Goal: Information Seeking & Learning: Check status

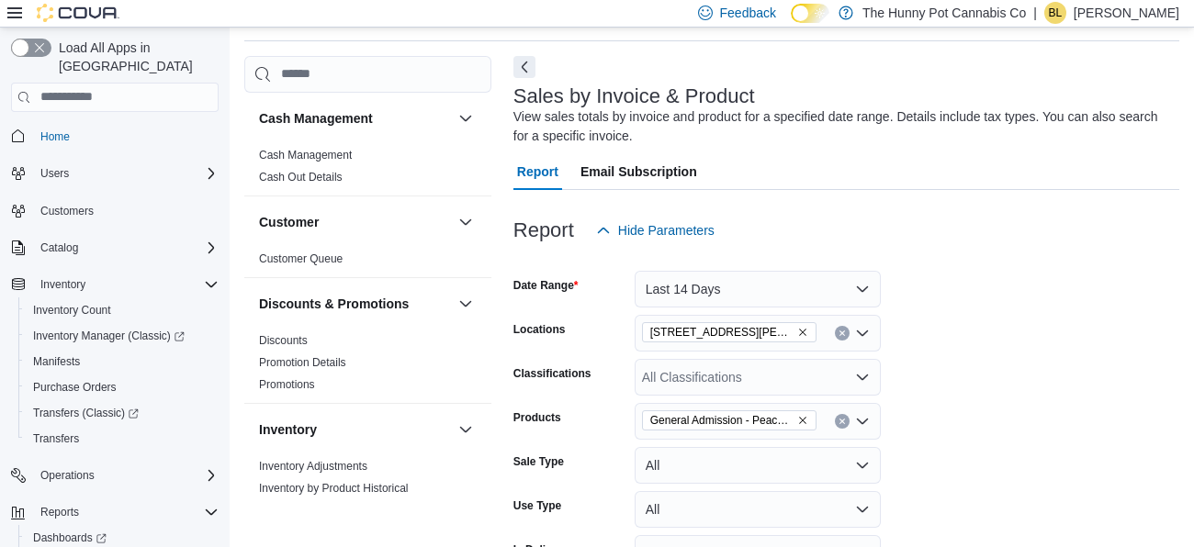
scroll to position [1085, 0]
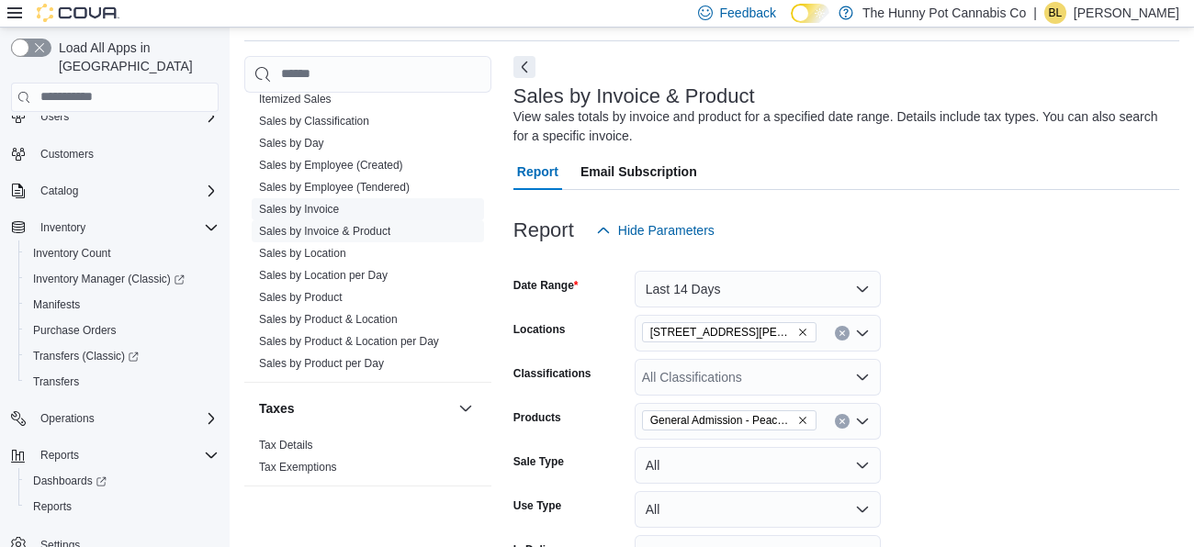
click at [315, 208] on link "Sales by Invoice" at bounding box center [299, 209] width 80 height 13
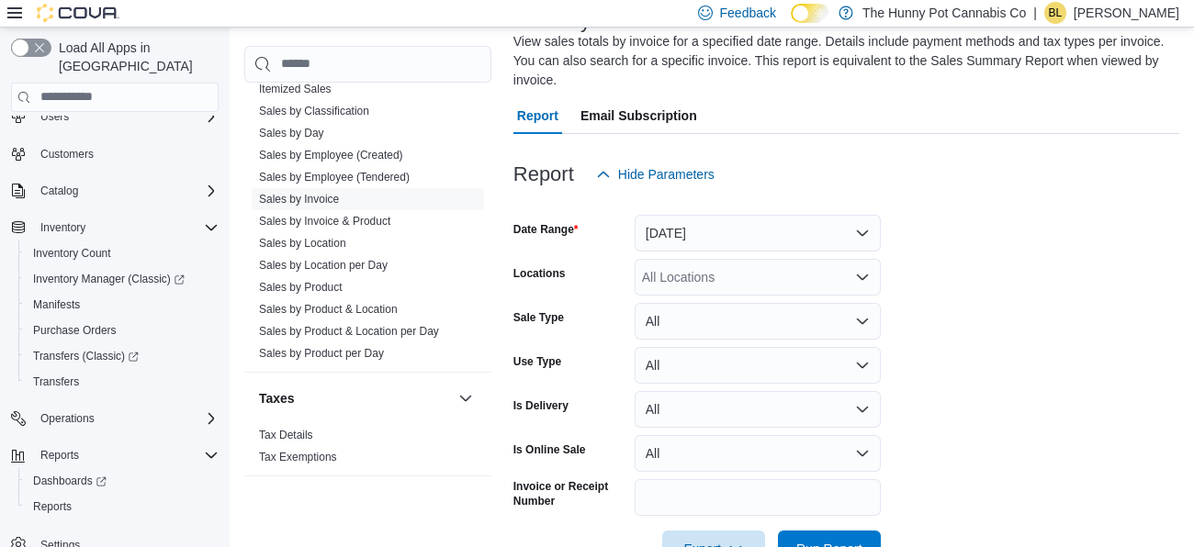
scroll to position [141, 0]
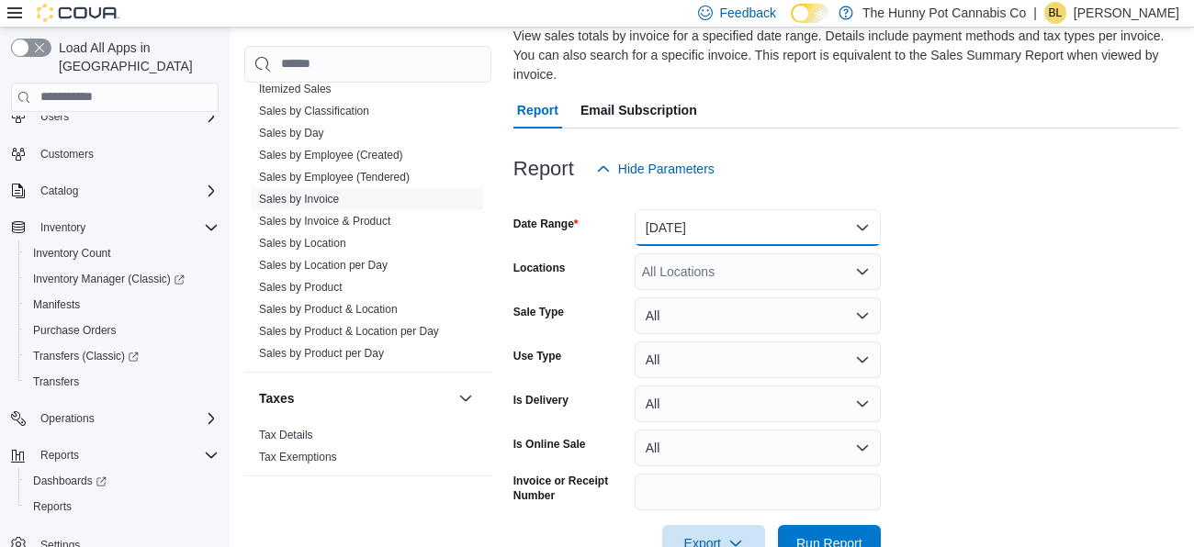
click at [697, 220] on button "[DATE]" at bounding box center [758, 227] width 246 height 37
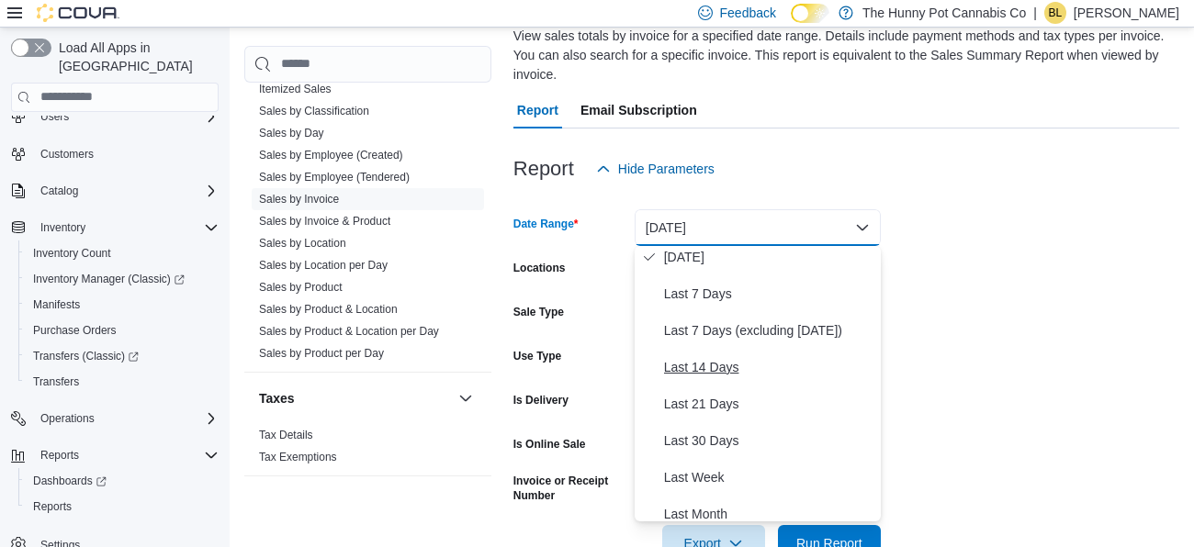
scroll to position [84, 0]
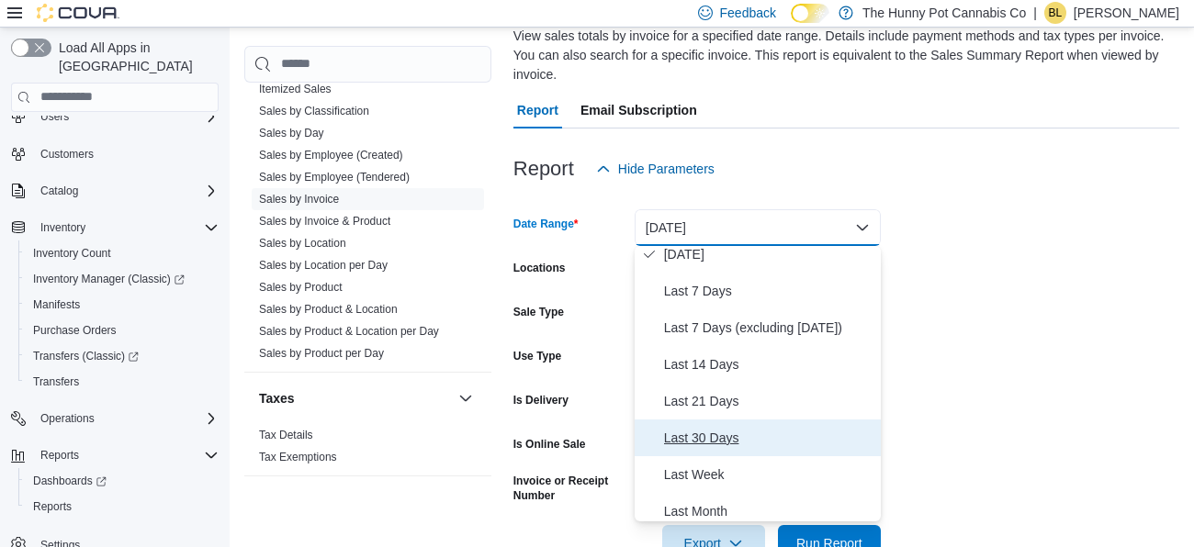
click at [700, 440] on span "Last 30 Days" at bounding box center [768, 438] width 209 height 22
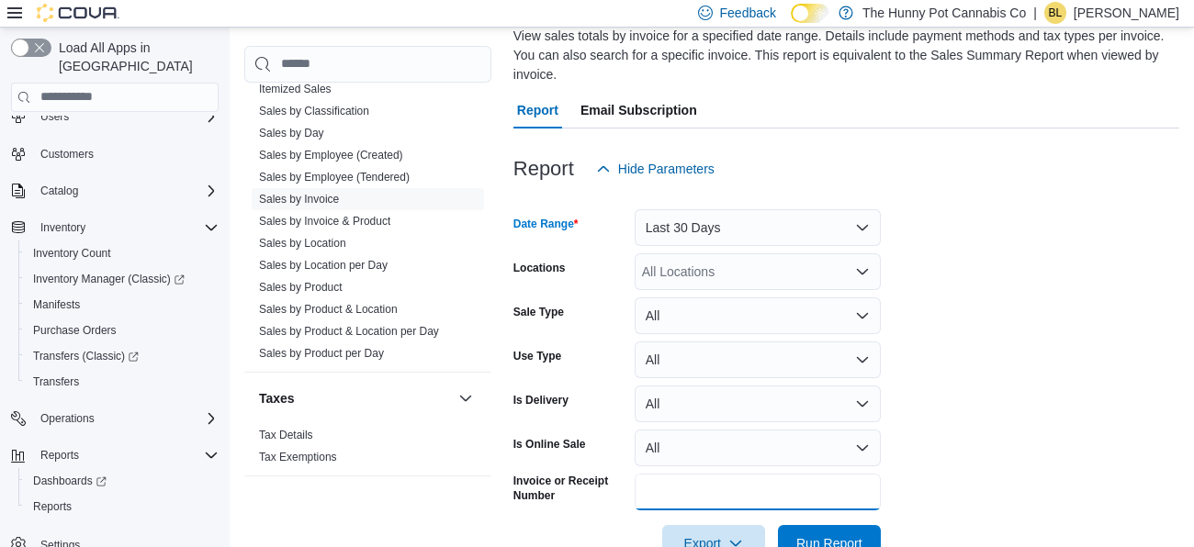
click at [662, 484] on input "Invoice or Receipt Number" at bounding box center [758, 492] width 246 height 37
type input "**********"
click at [778, 525] on button "Run Report" at bounding box center [829, 543] width 103 height 37
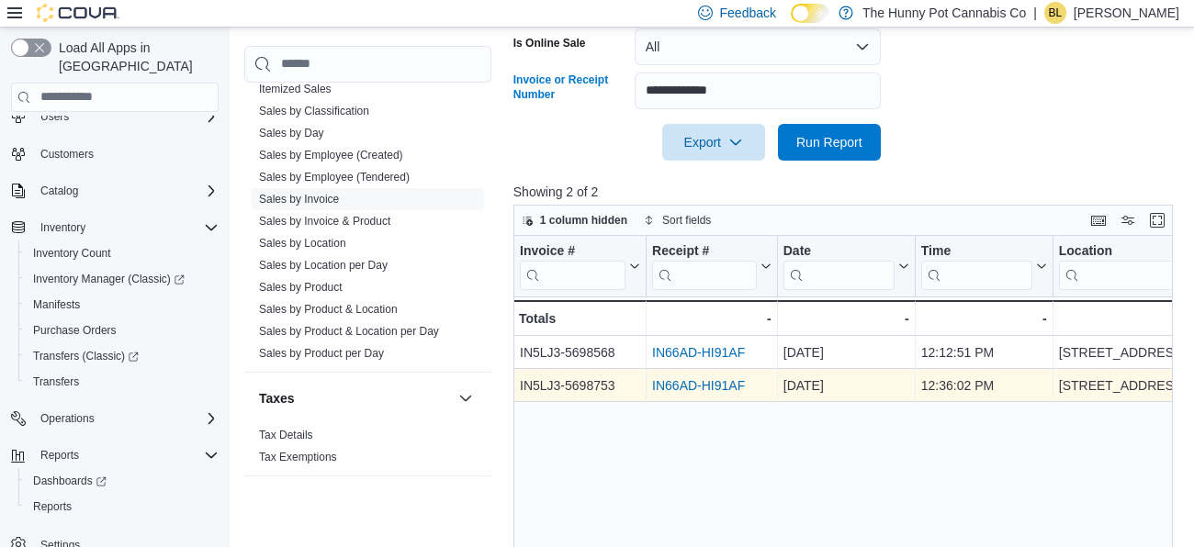
click at [668, 383] on link "IN66AD-HI91AF" at bounding box center [698, 385] width 93 height 15
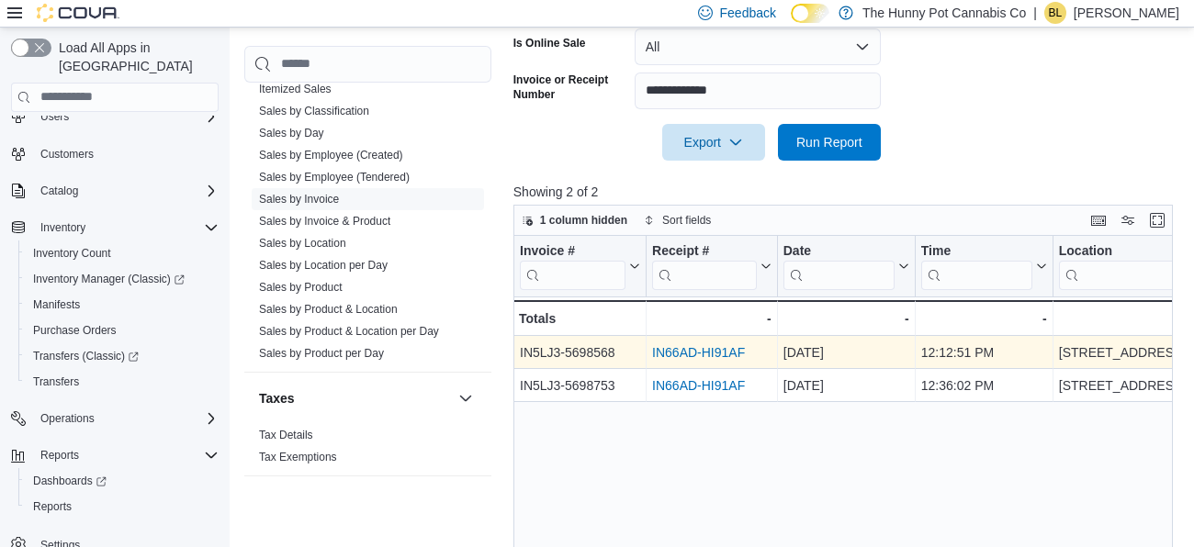
click at [709, 351] on link "IN66AD-HI91AF" at bounding box center [698, 352] width 93 height 15
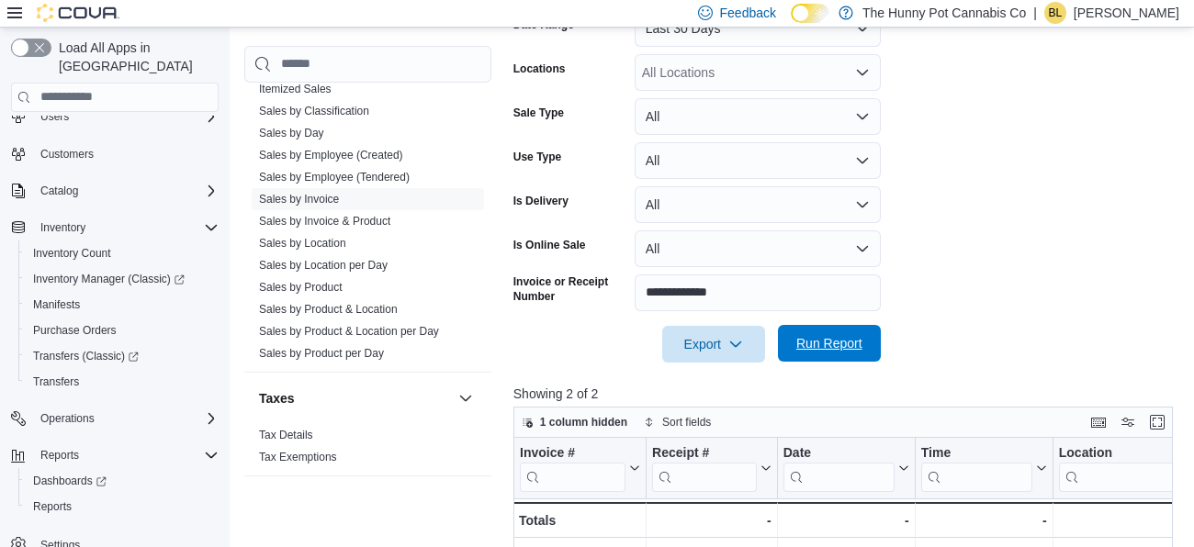
scroll to position [349, 0]
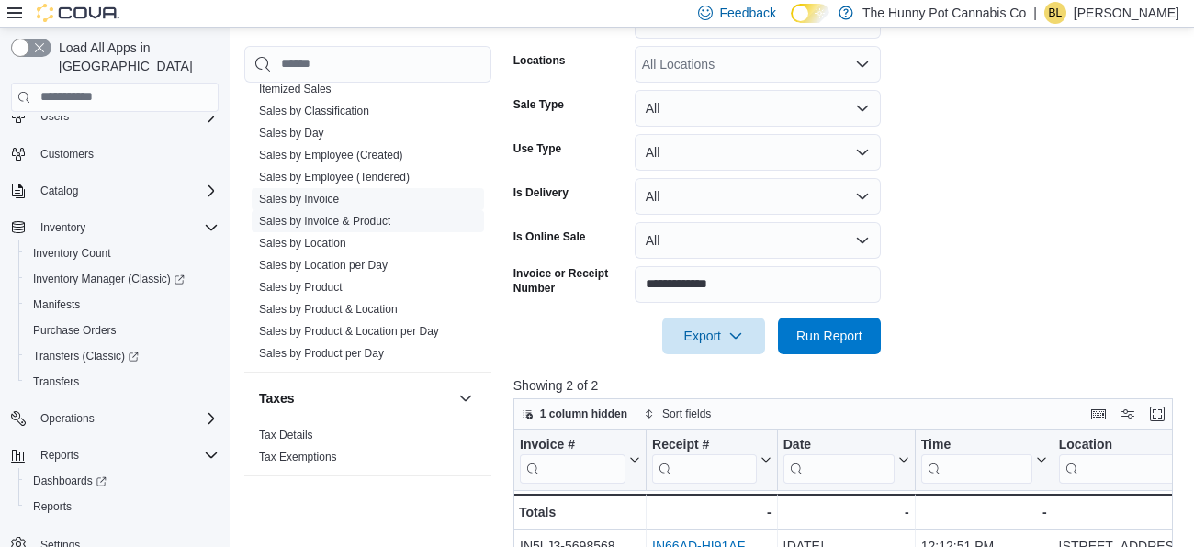
click at [338, 218] on link "Sales by Invoice & Product" at bounding box center [324, 221] width 131 height 13
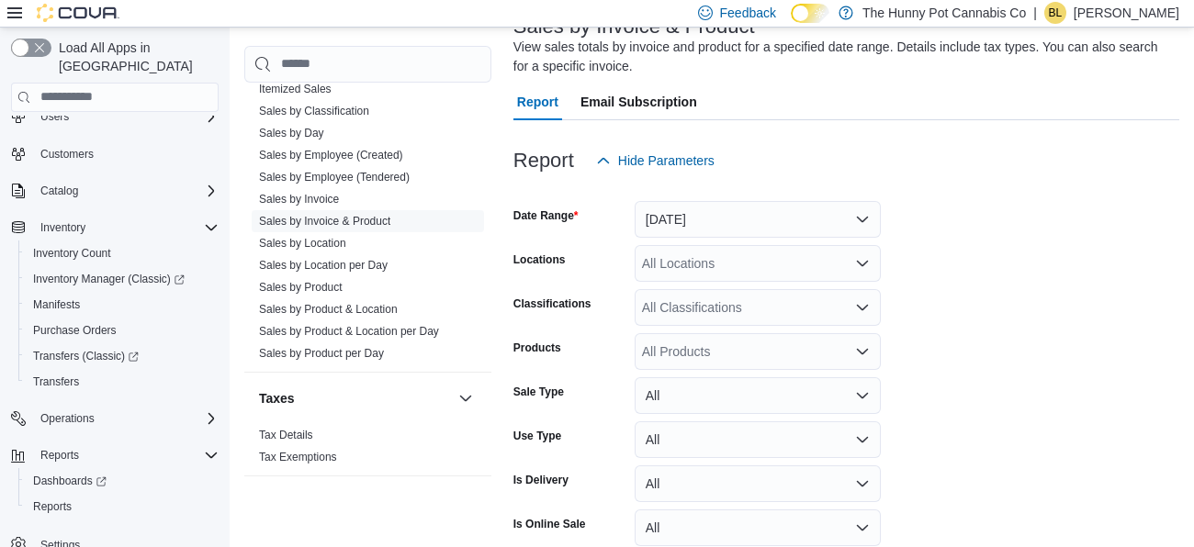
scroll to position [61, 0]
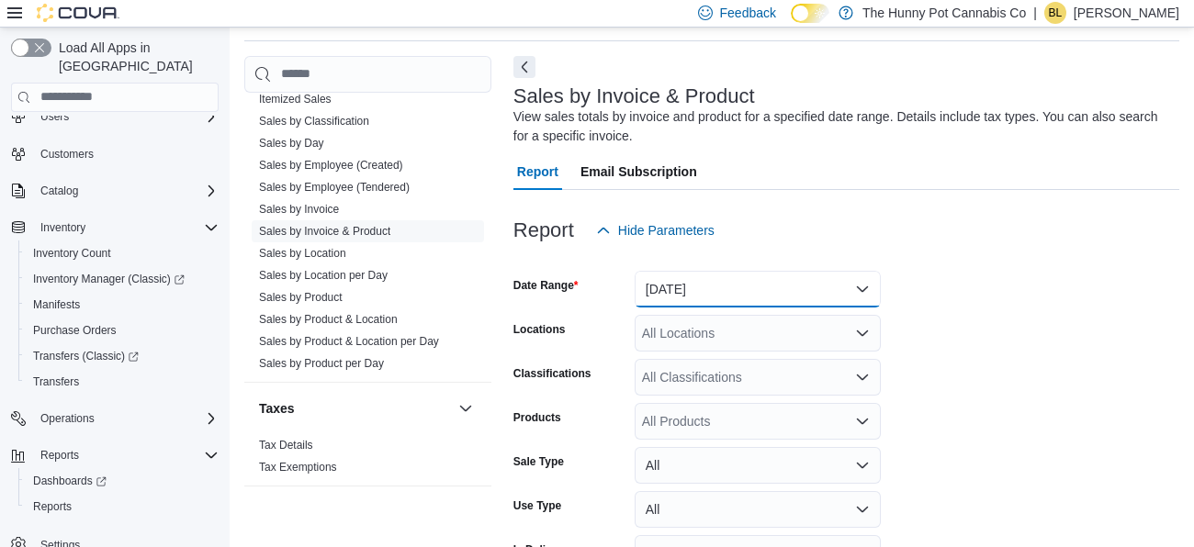
click at [710, 285] on button "[DATE]" at bounding box center [758, 289] width 246 height 37
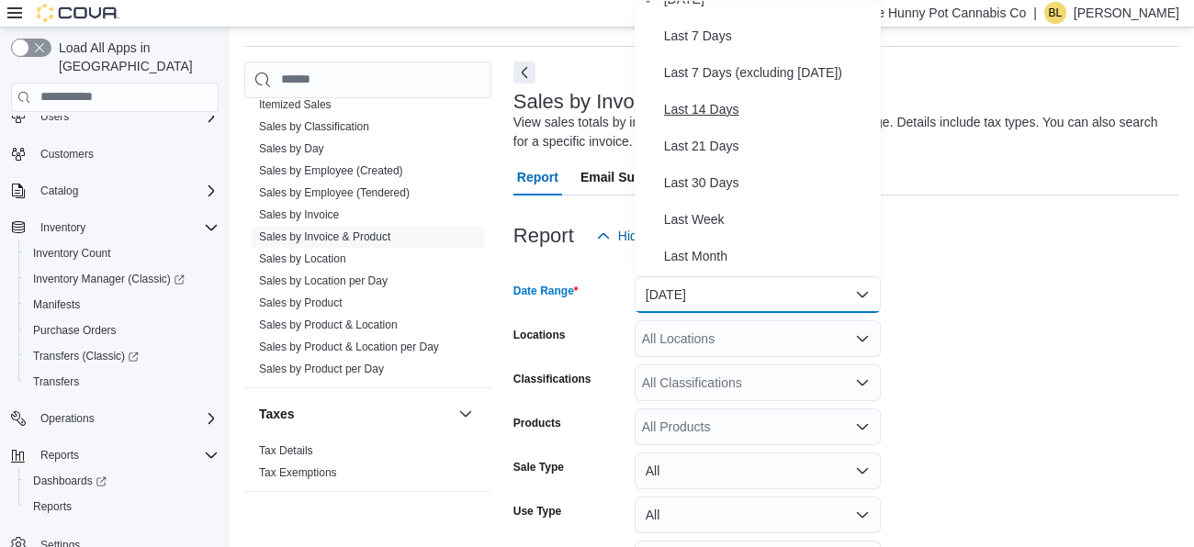
scroll to position [124, 0]
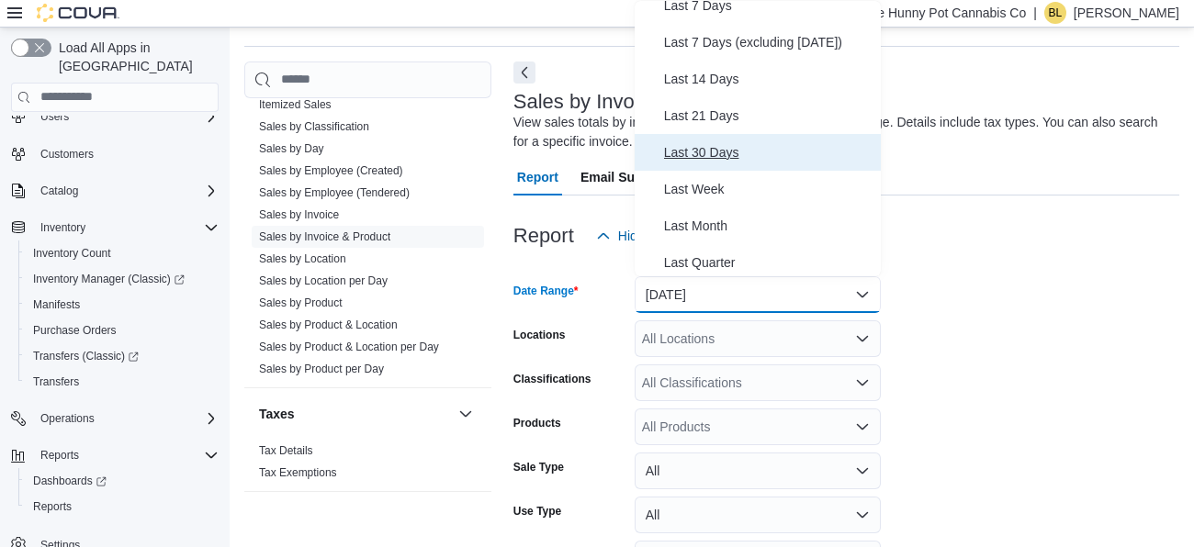
click at [703, 150] on span "Last 30 Days" at bounding box center [768, 152] width 209 height 22
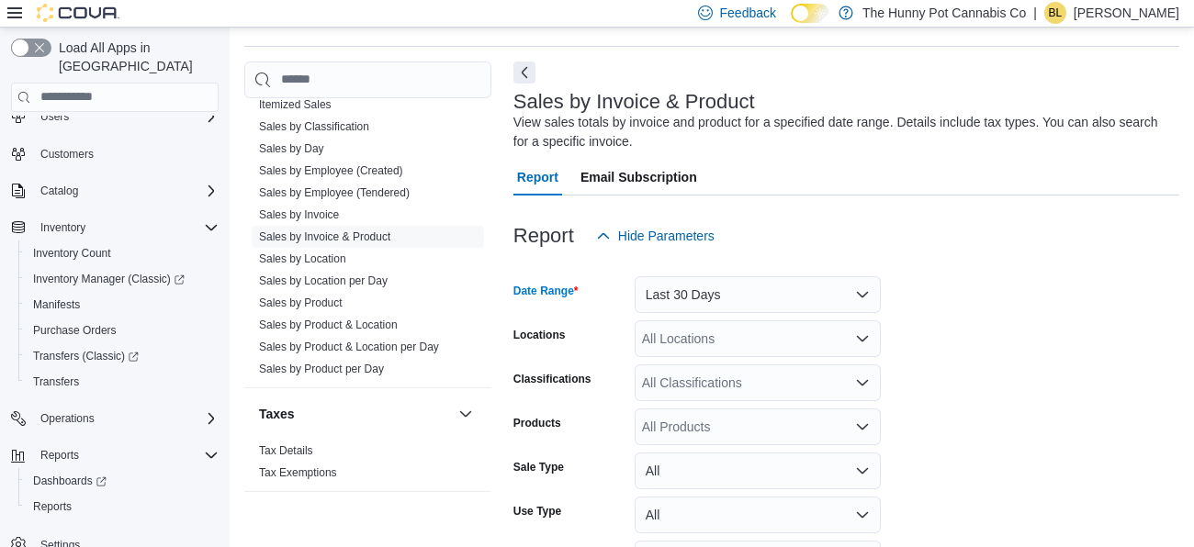
click at [707, 341] on div "All Locations" at bounding box center [758, 339] width 246 height 37
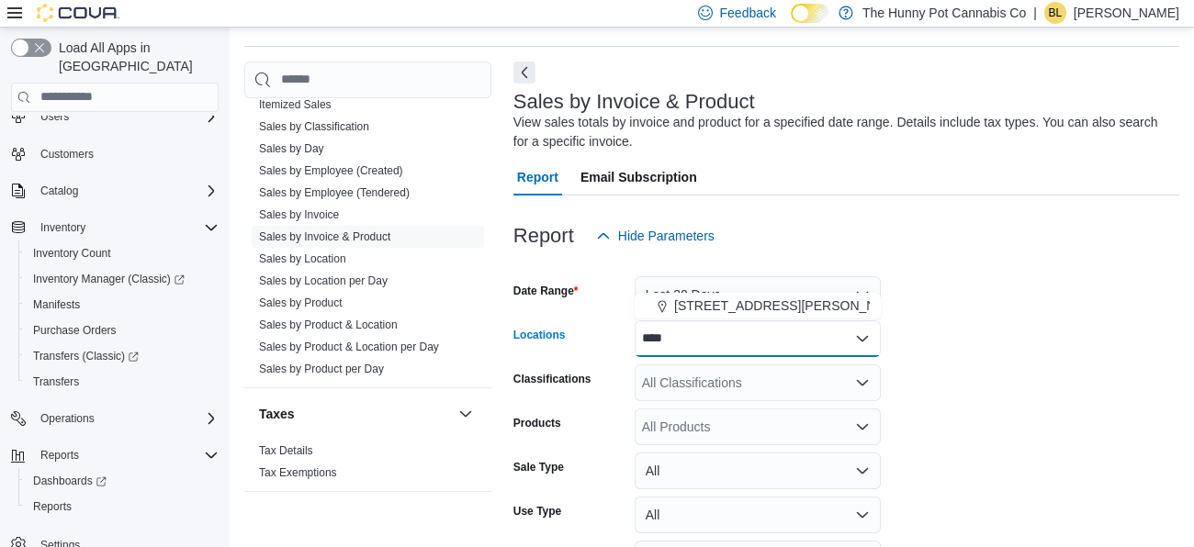
type input "****"
click at [907, 285] on form "Date Range Last 30 Days Locations **** Combo box. Selected. 6161. Selected. Com…" at bounding box center [846, 485] width 666 height 463
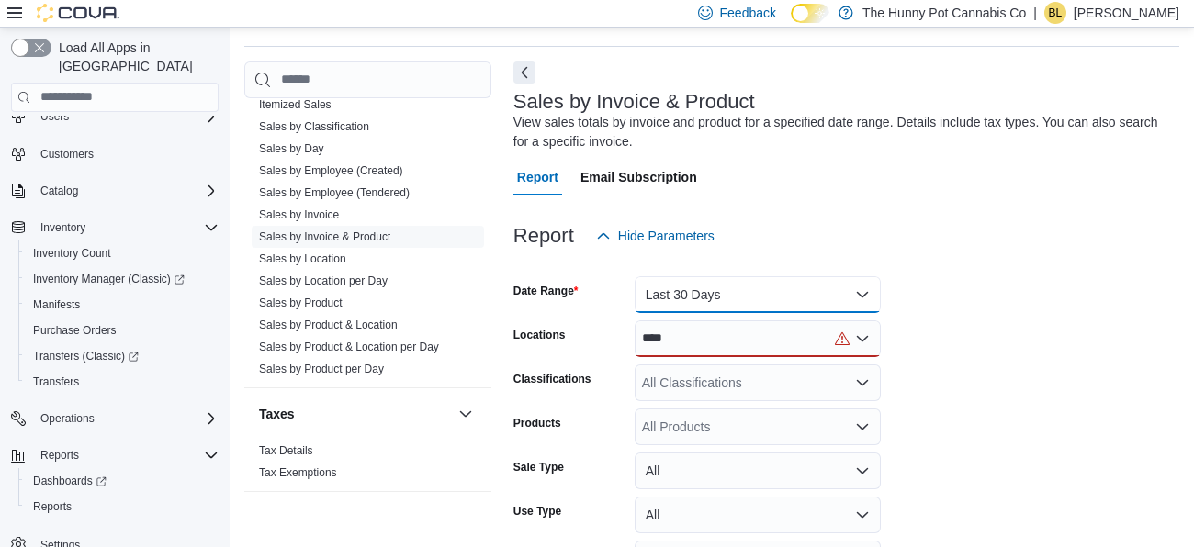
click at [851, 292] on button "Last 30 Days" at bounding box center [758, 294] width 246 height 37
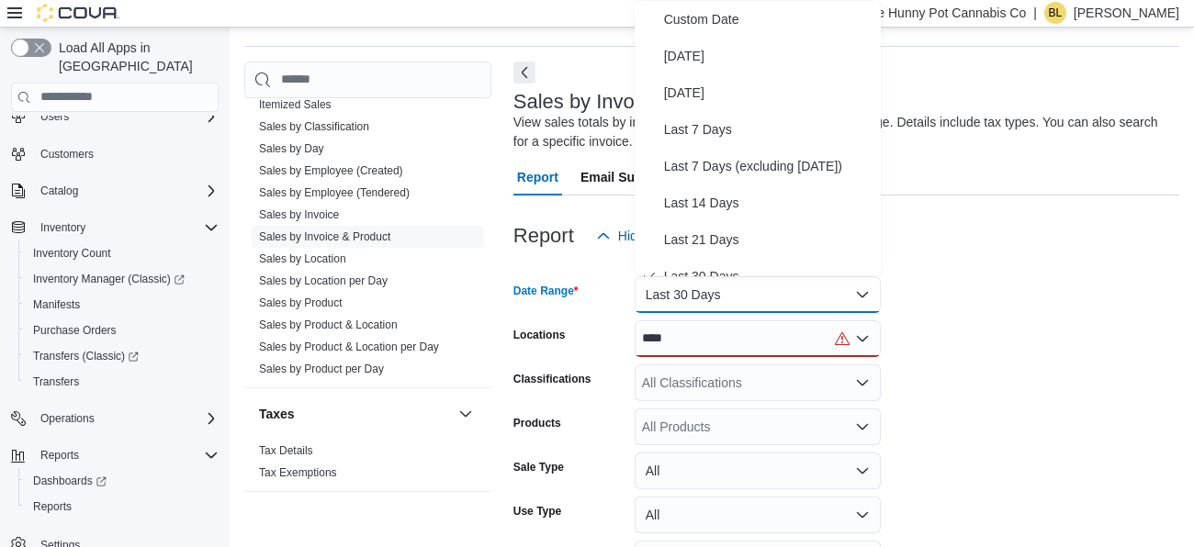
scroll to position [17, 0]
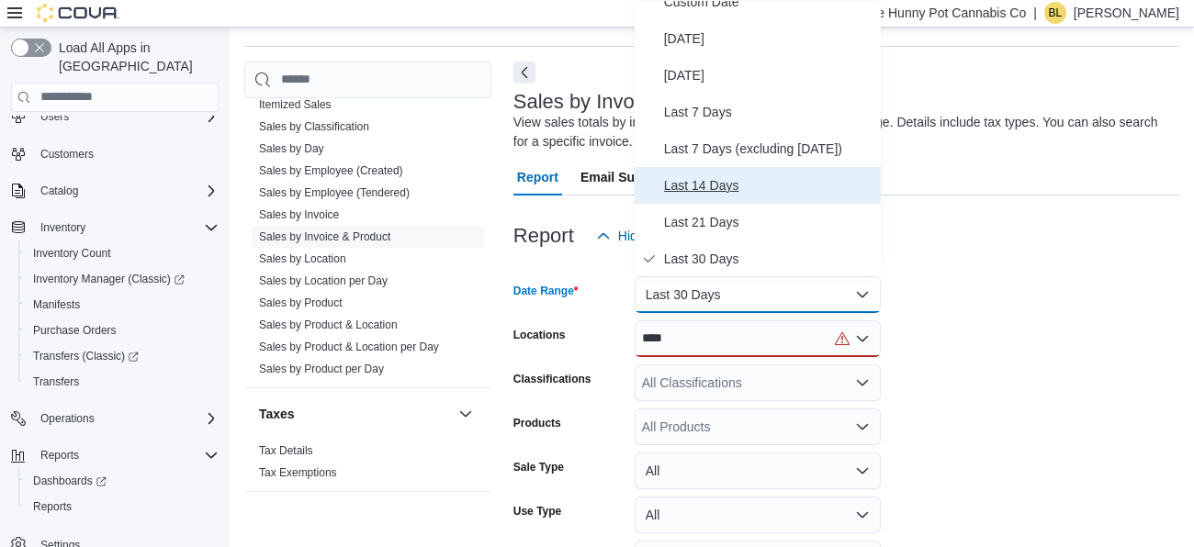
click at [706, 175] on span "Last 14 Days" at bounding box center [768, 186] width 209 height 22
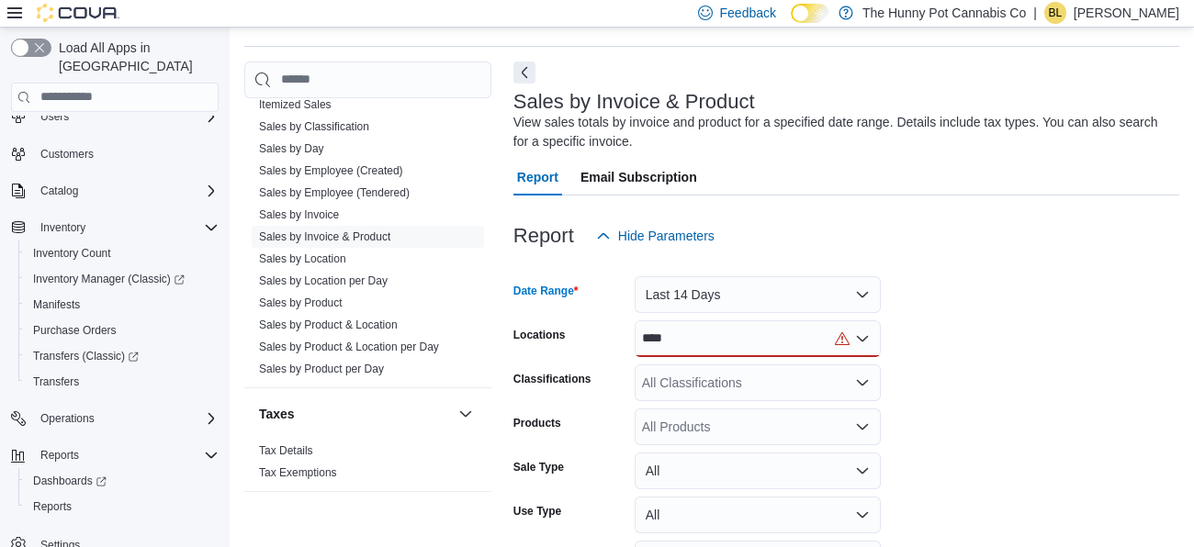
click at [694, 339] on div "****" at bounding box center [758, 339] width 246 height 37
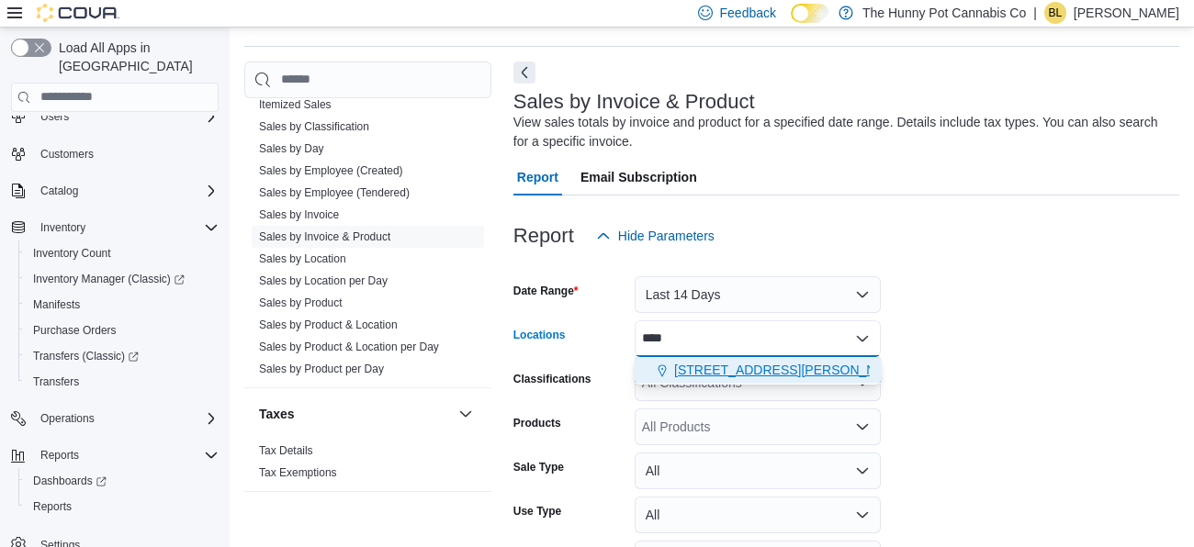
click at [696, 369] on span "[STREET_ADDRESS][PERSON_NAME]" at bounding box center [790, 370] width 233 height 18
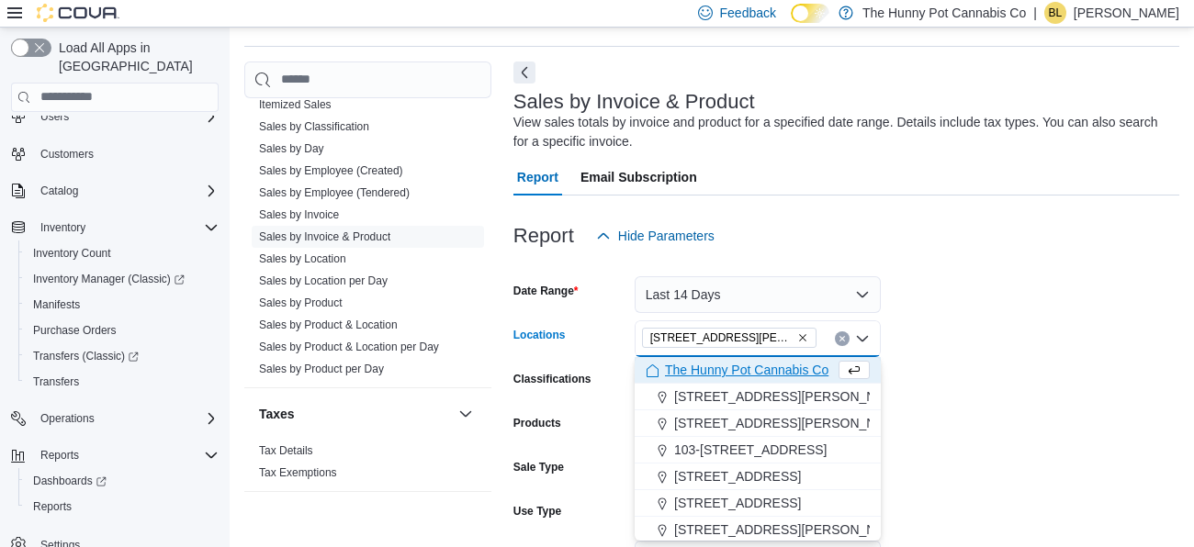
click at [1047, 329] on form "Date Range Last 14 Days Locations [STREET_ADDRESS] Selected. [STREET_ADDRESS] P…" at bounding box center [846, 485] width 666 height 463
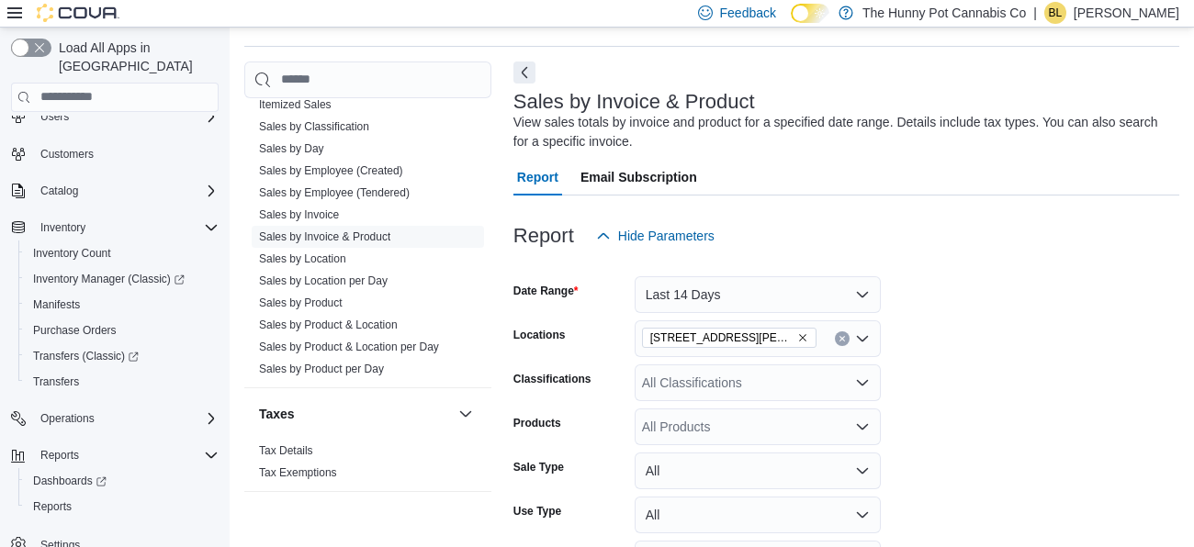
click at [772, 435] on div "All Products" at bounding box center [758, 427] width 246 height 37
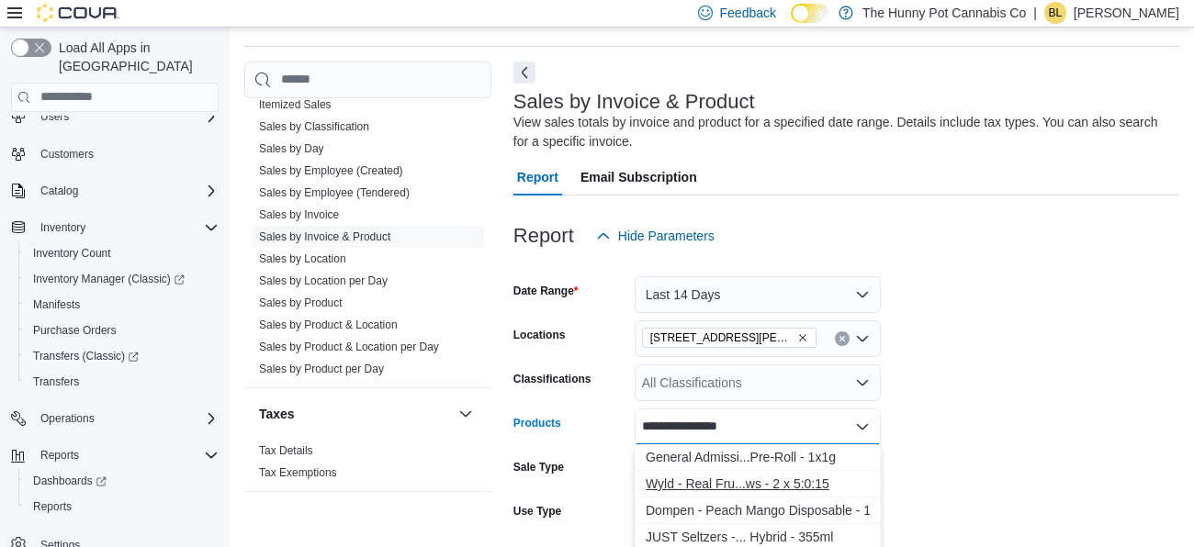
type input "**********"
click at [746, 481] on div "Wyld - Real Fru...ws - 2 x 5:0:15" at bounding box center [758, 484] width 224 height 18
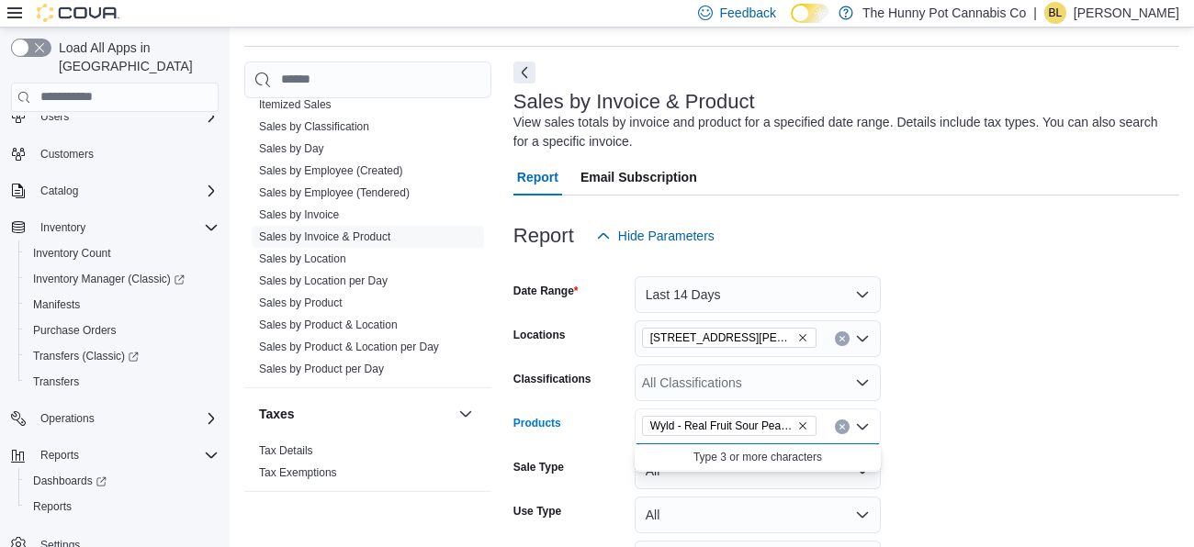
click at [989, 362] on form "Date Range Last 14 Days Locations [STREET_ADDRESS] Classifications All Classifi…" at bounding box center [846, 485] width 666 height 463
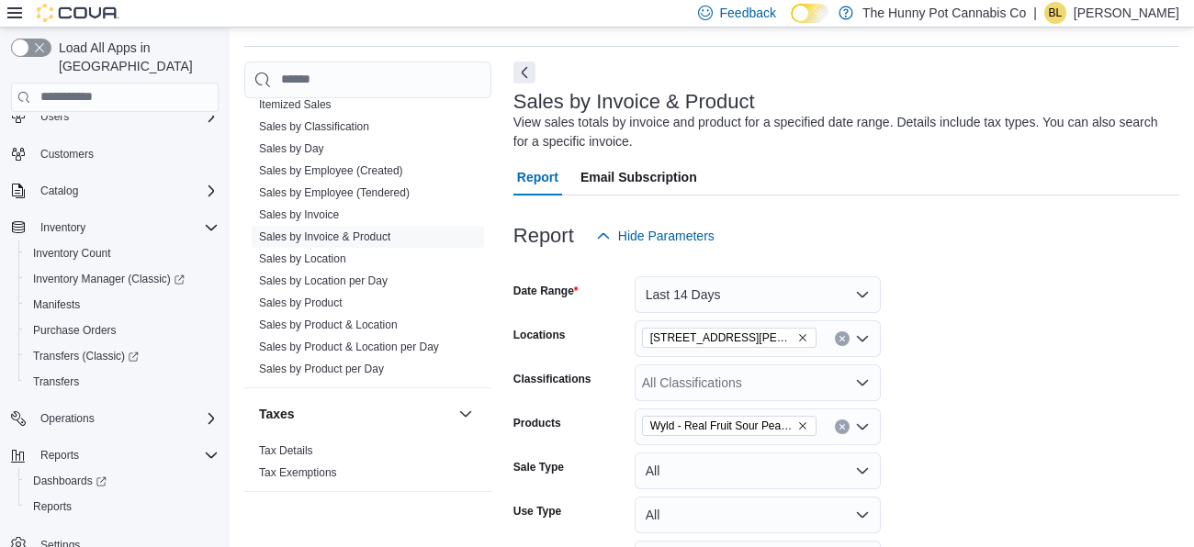
scroll to position [230, 0]
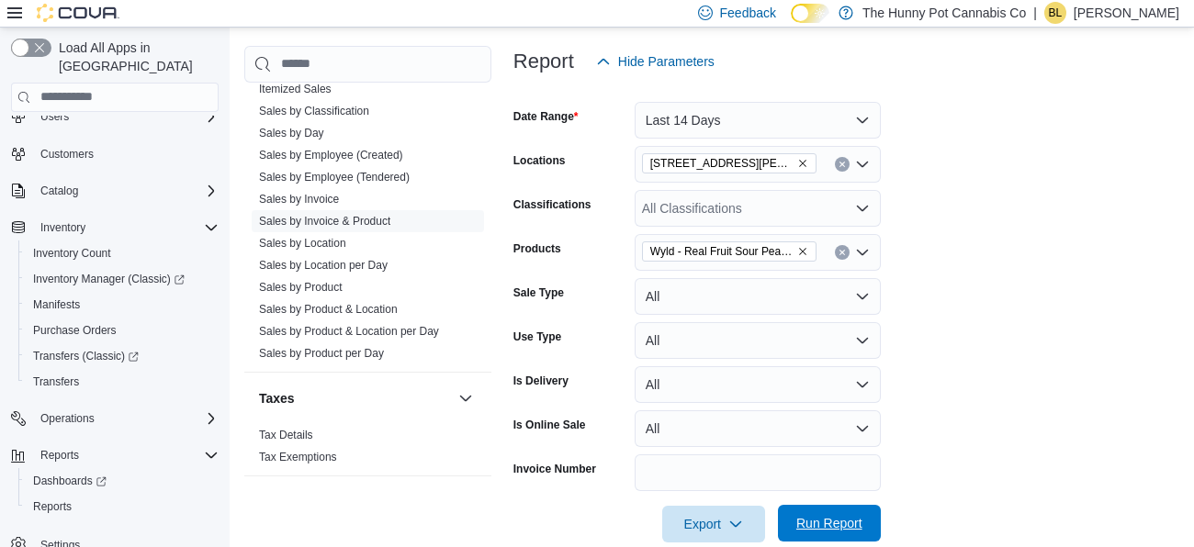
click at [859, 522] on span "Run Report" at bounding box center [829, 523] width 66 height 18
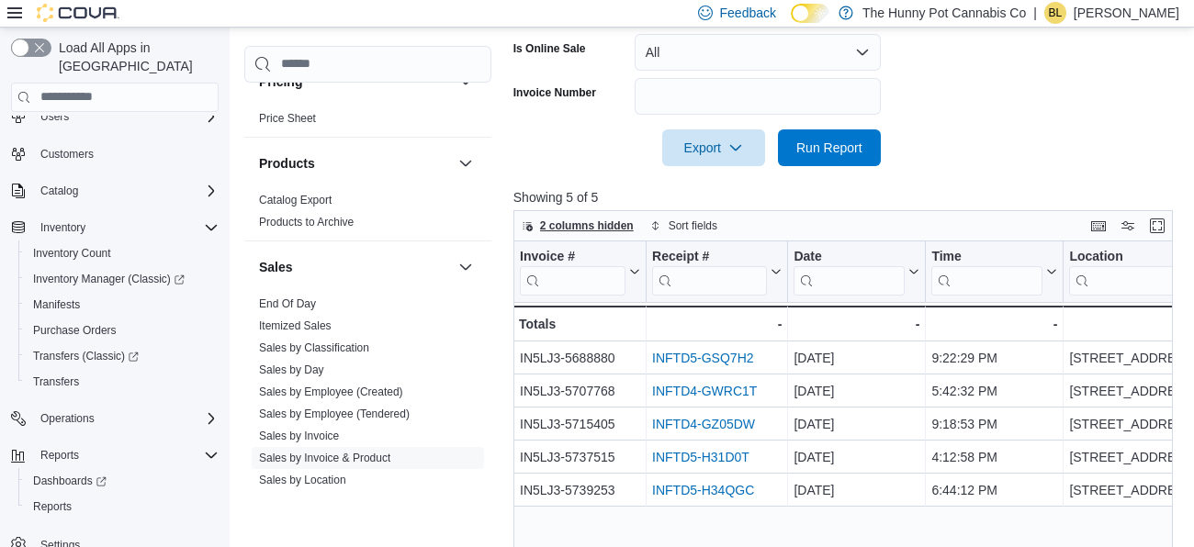
scroll to position [600, 0]
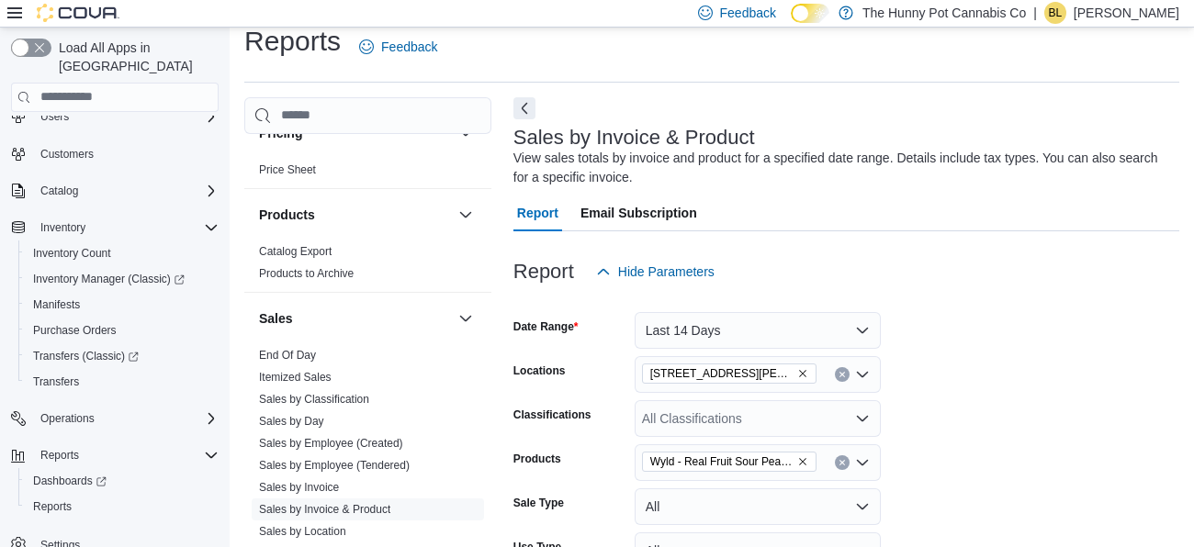
scroll to position [18, 0]
click at [702, 331] on button "Last 14 Days" at bounding box center [758, 331] width 246 height 37
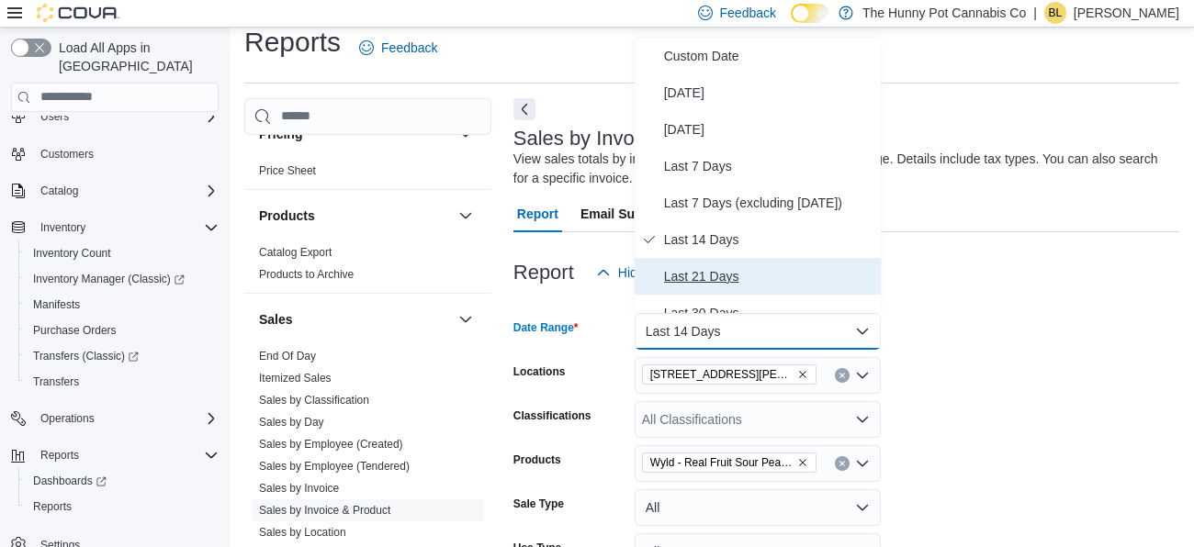
click at [723, 266] on span "Last 21 Days" at bounding box center [768, 276] width 209 height 22
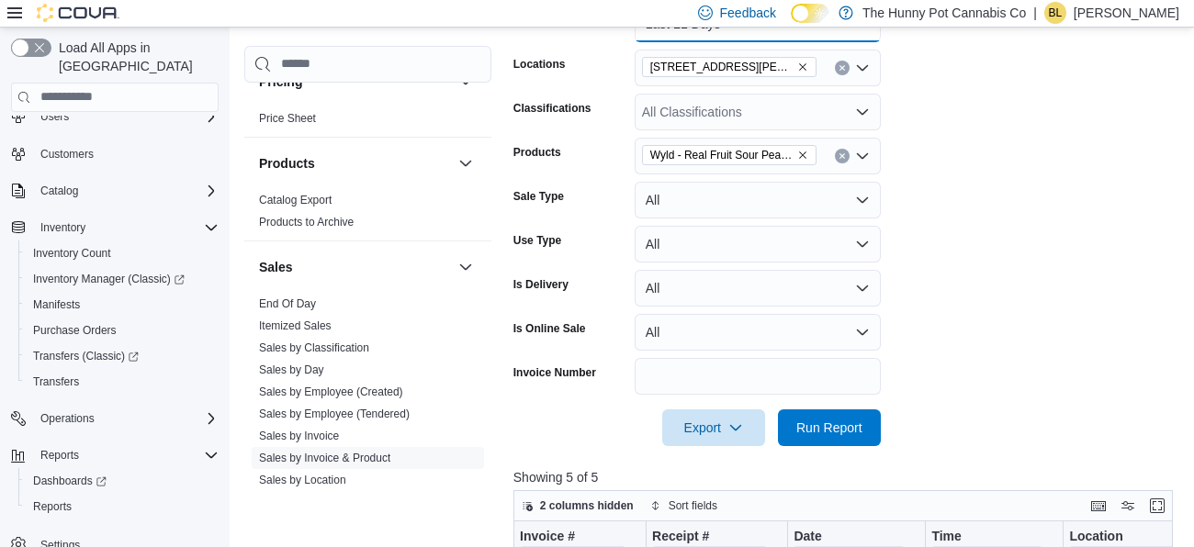
scroll to position [338, 0]
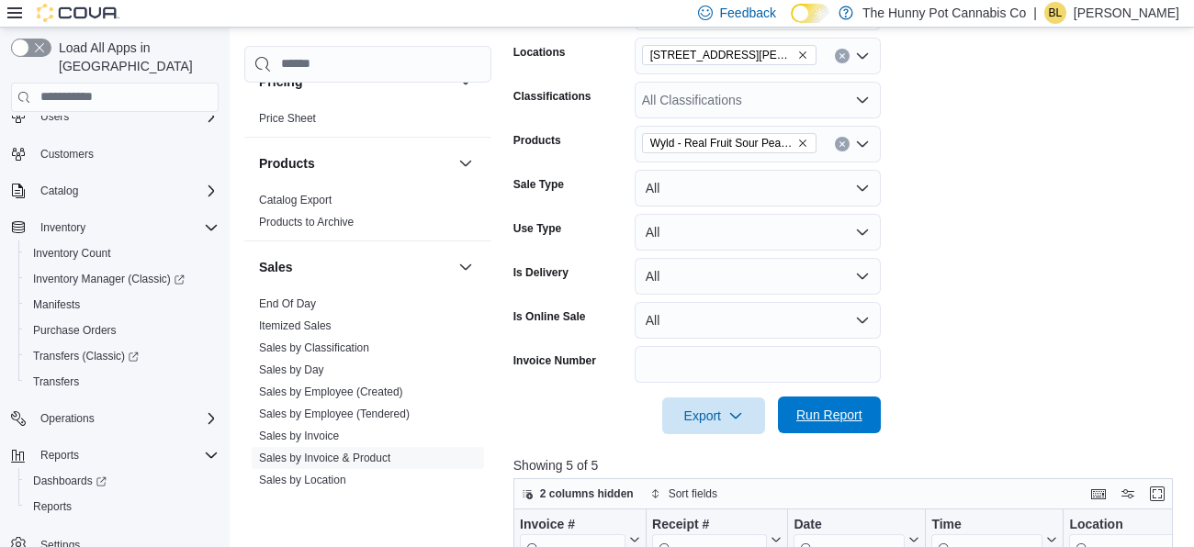
click at [835, 408] on span "Run Report" at bounding box center [829, 415] width 66 height 18
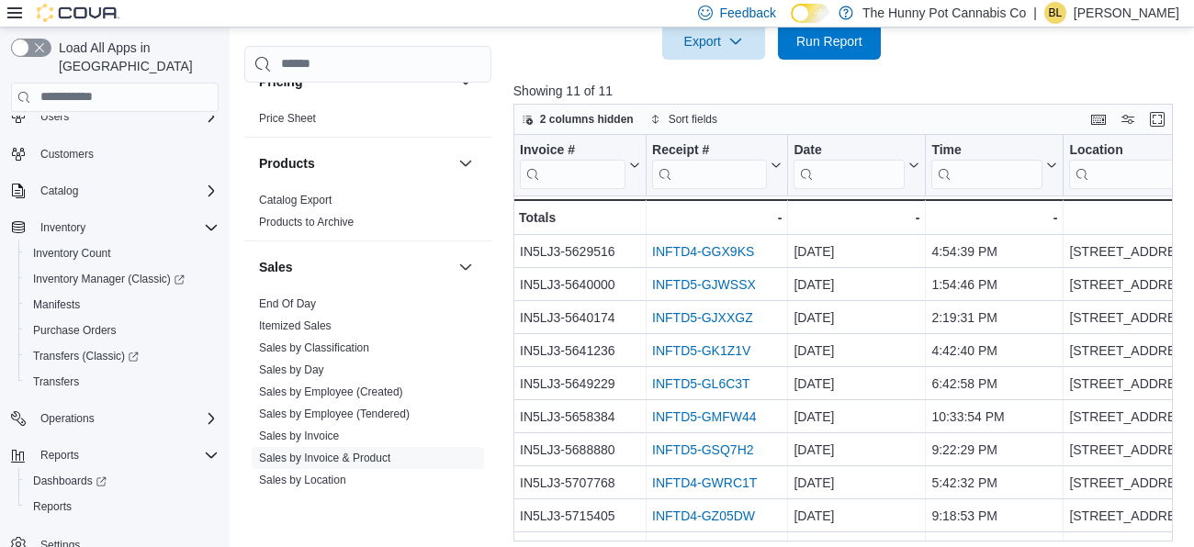
scroll to position [57, 0]
